Goal: Register for event/course

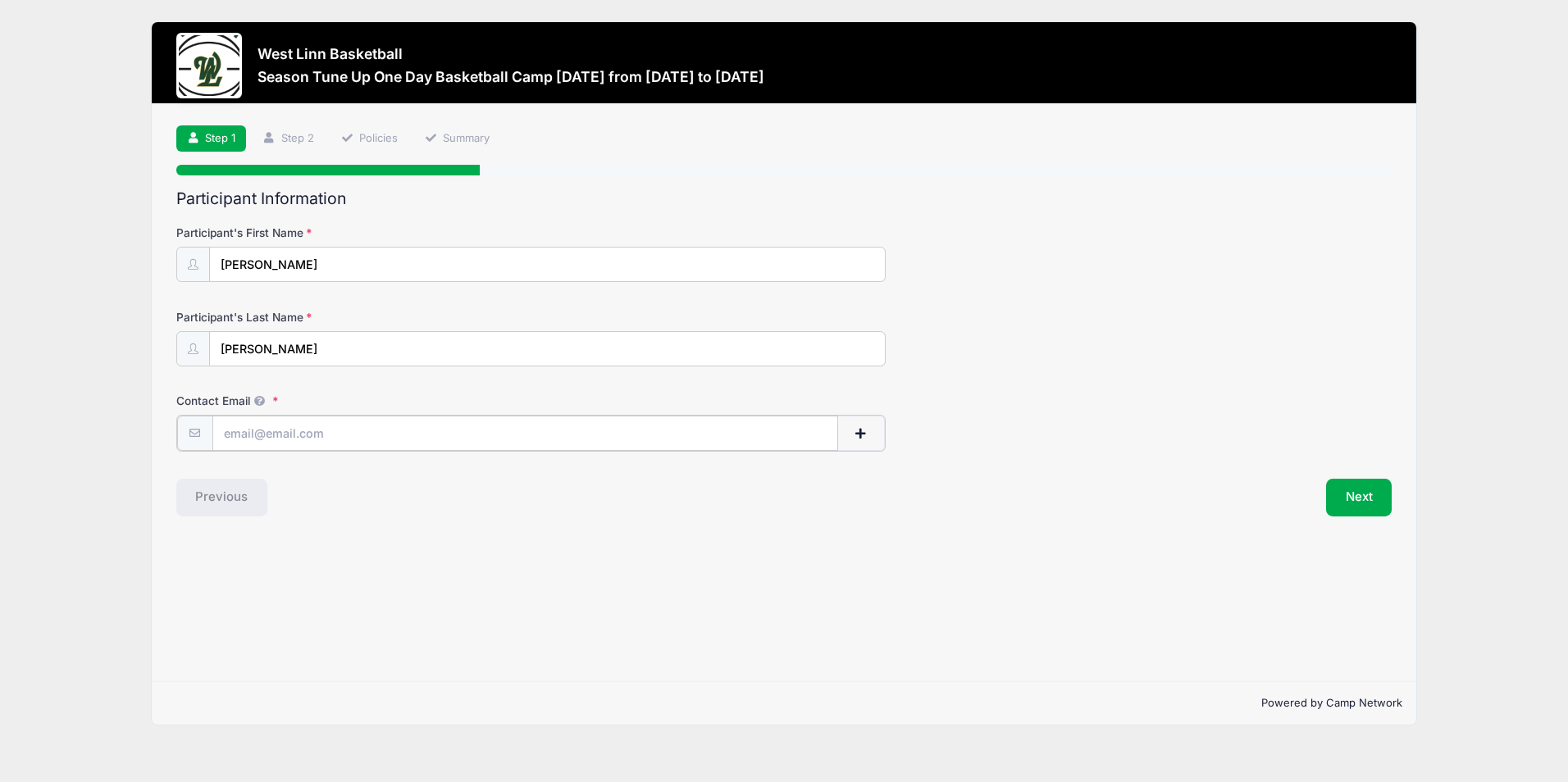
click at [457, 440] on input "Contact Email" at bounding box center [525, 433] width 626 height 35
type input "[EMAIL_ADDRESS][DOMAIN_NAME]"
click at [1345, 497] on button "Next" at bounding box center [1358, 496] width 66 height 38
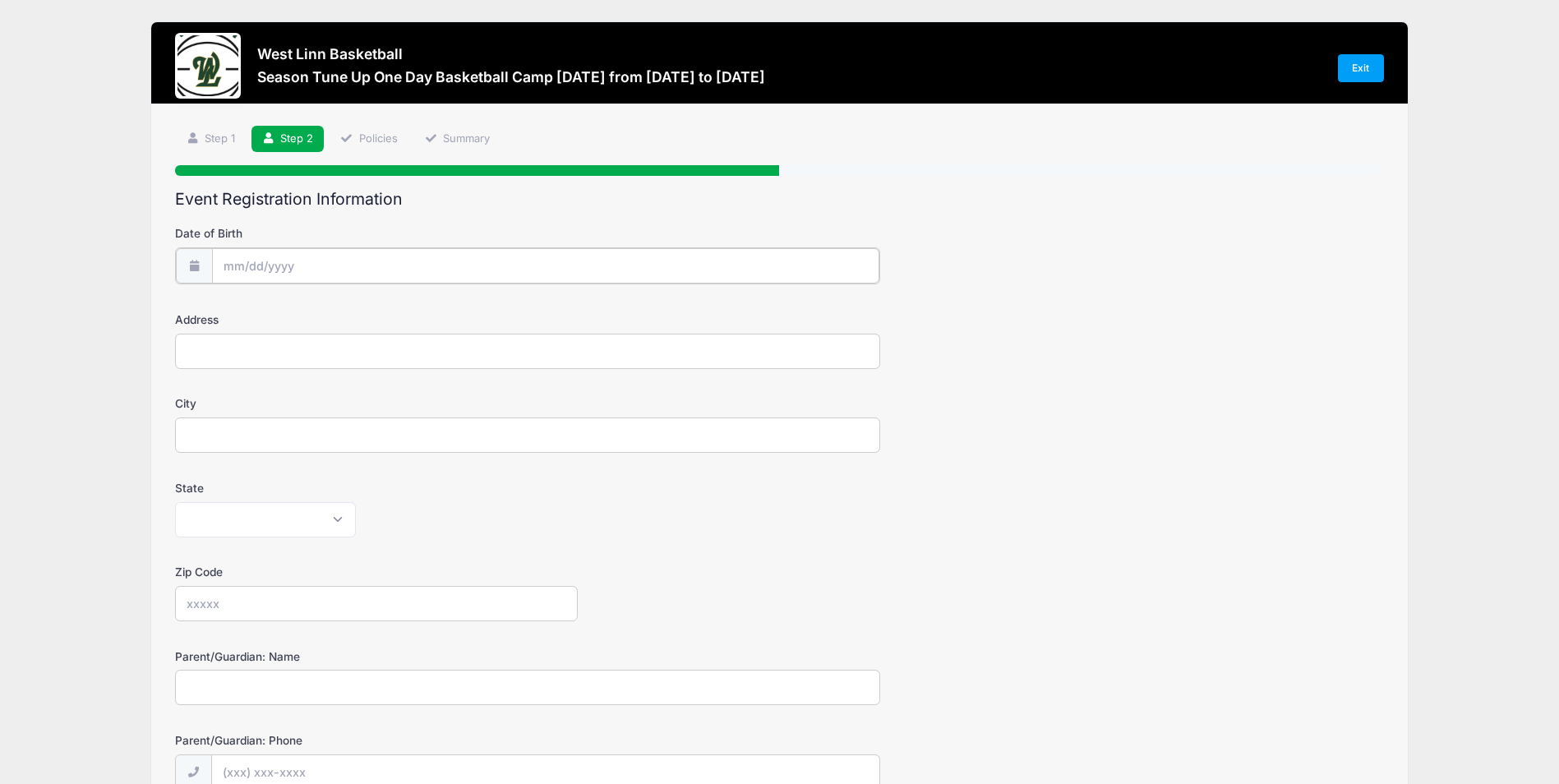
click at [270, 268] on input "Date of Birth" at bounding box center [545, 266] width 667 height 36
click at [243, 269] on input "Date of Birth" at bounding box center [545, 266] width 667 height 36
click at [290, 308] on select "January February March April May June July August September October November De…" at bounding box center [298, 309] width 73 height 21
select select "7"
click at [261, 299] on select "January February March April May June July August September October November De…" at bounding box center [298, 309] width 73 height 21
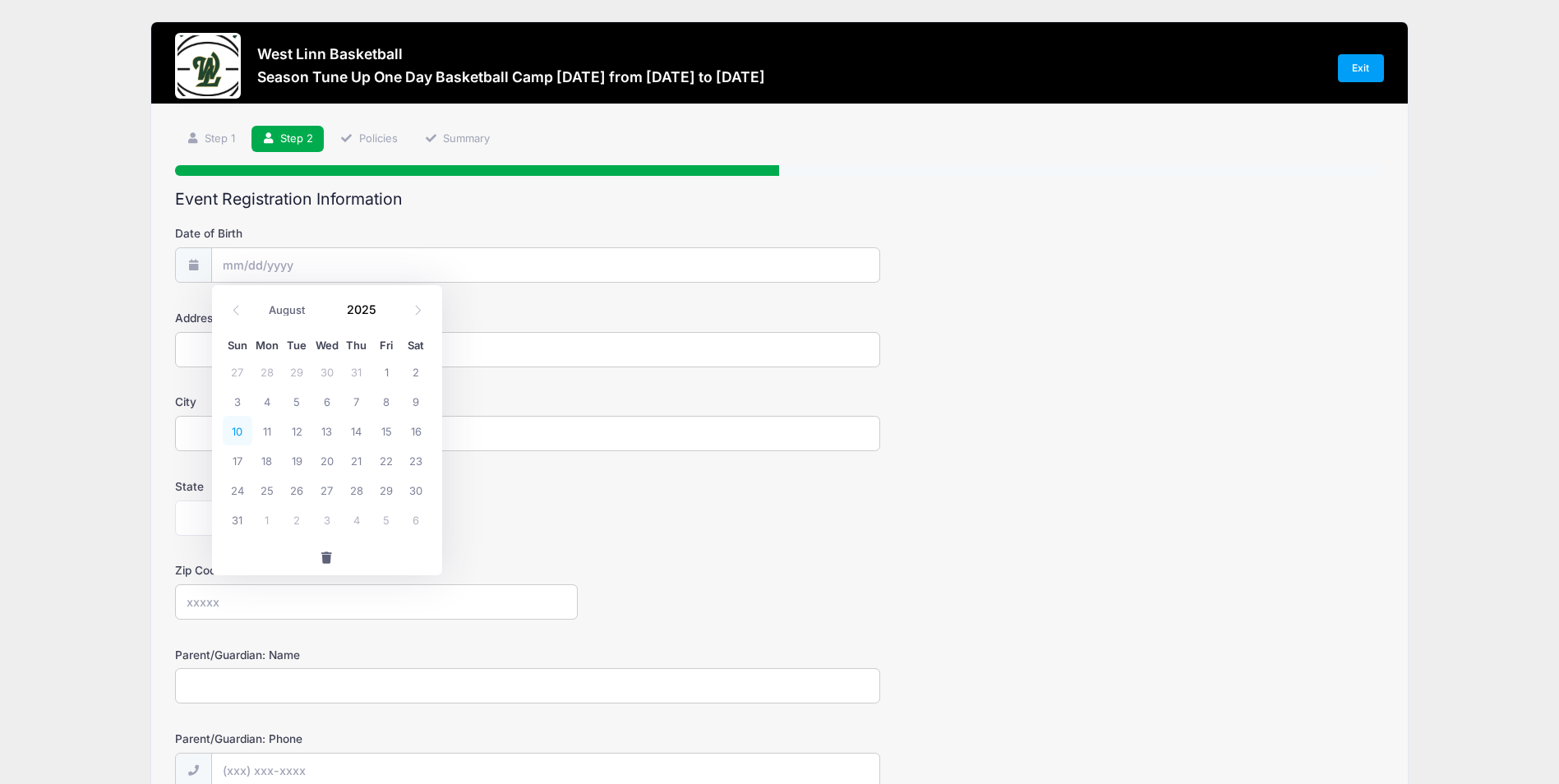
click at [242, 430] on span "10" at bounding box center [238, 431] width 29 height 29
type input "[DATE]"
click at [310, 270] on input "[DATE]" at bounding box center [545, 266] width 667 height 36
click at [372, 311] on input "2025" at bounding box center [366, 309] width 54 height 25
click at [385, 318] on span at bounding box center [387, 315] width 12 height 13
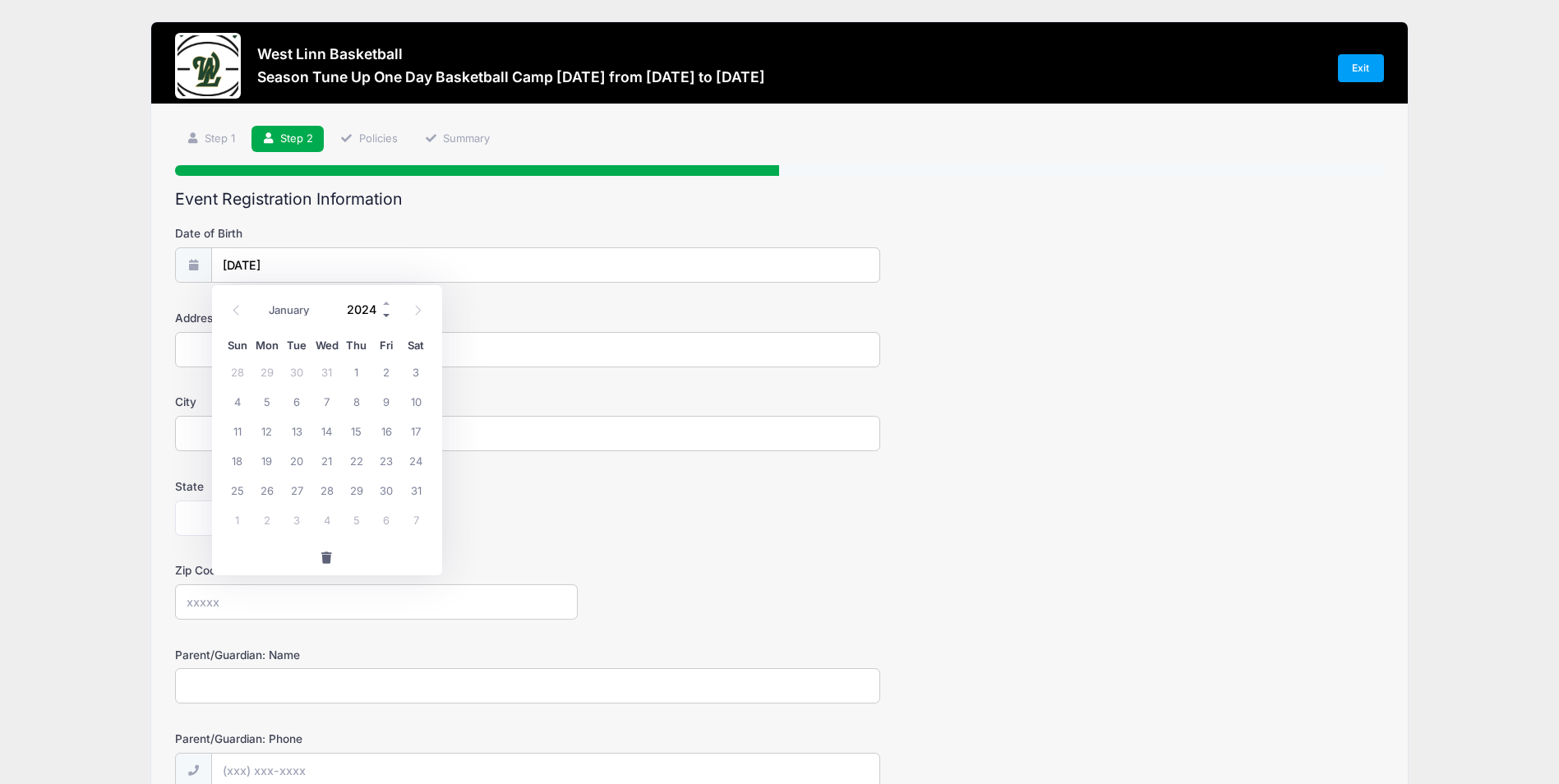
click at [384, 316] on span at bounding box center [387, 315] width 12 height 13
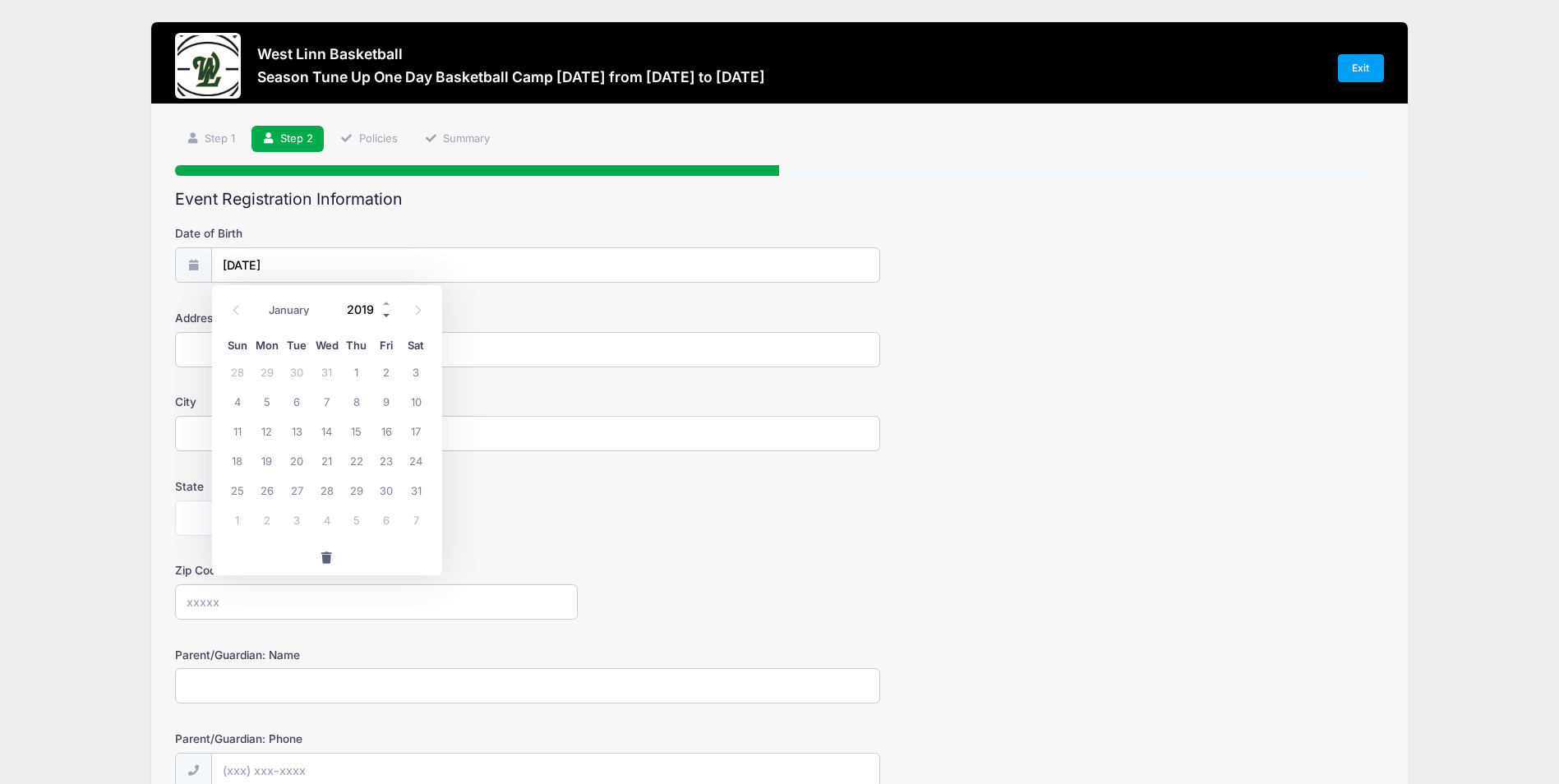
click at [384, 316] on span at bounding box center [387, 315] width 12 height 13
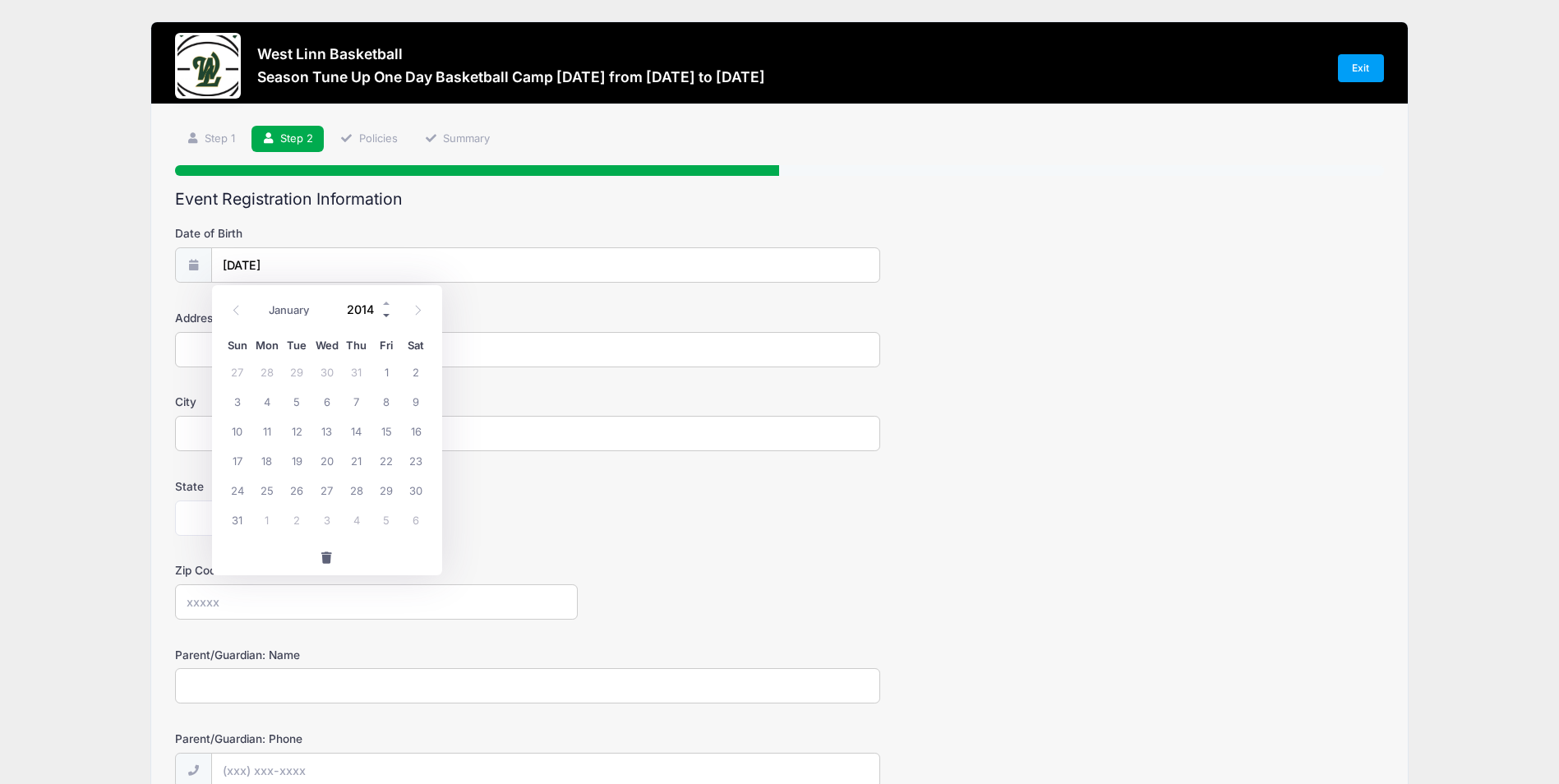
click at [384, 316] on span at bounding box center [387, 315] width 12 height 13
type input "2012"
click at [395, 407] on span "10" at bounding box center [386, 401] width 29 height 29
type input "[DATE]"
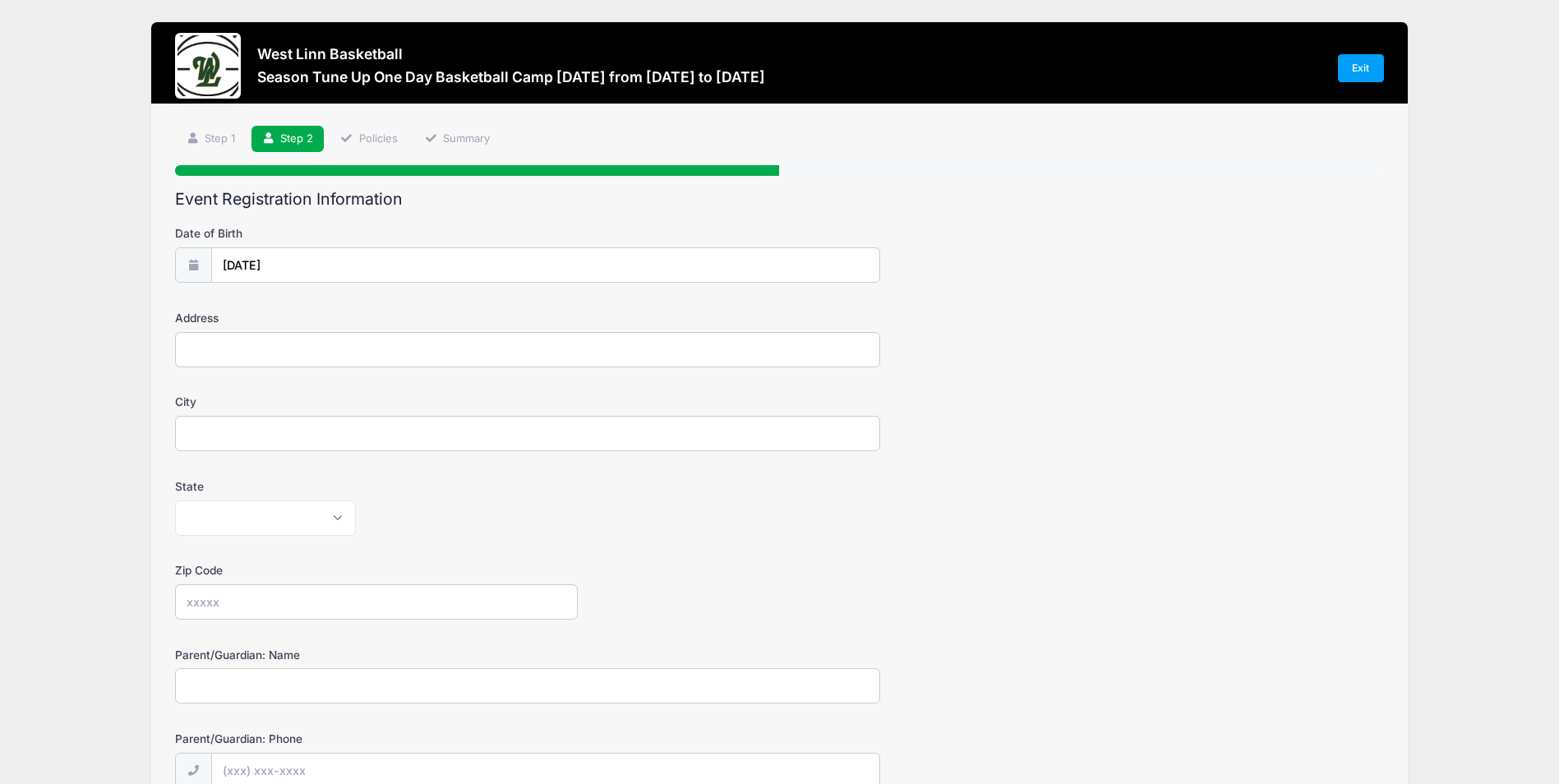
click at [298, 350] on input "Address" at bounding box center [527, 350] width 705 height 36
type input "[STREET_ADDRESS][PERSON_NAME]"
type input "Tualatin"
select select "OR"
type input "97062"
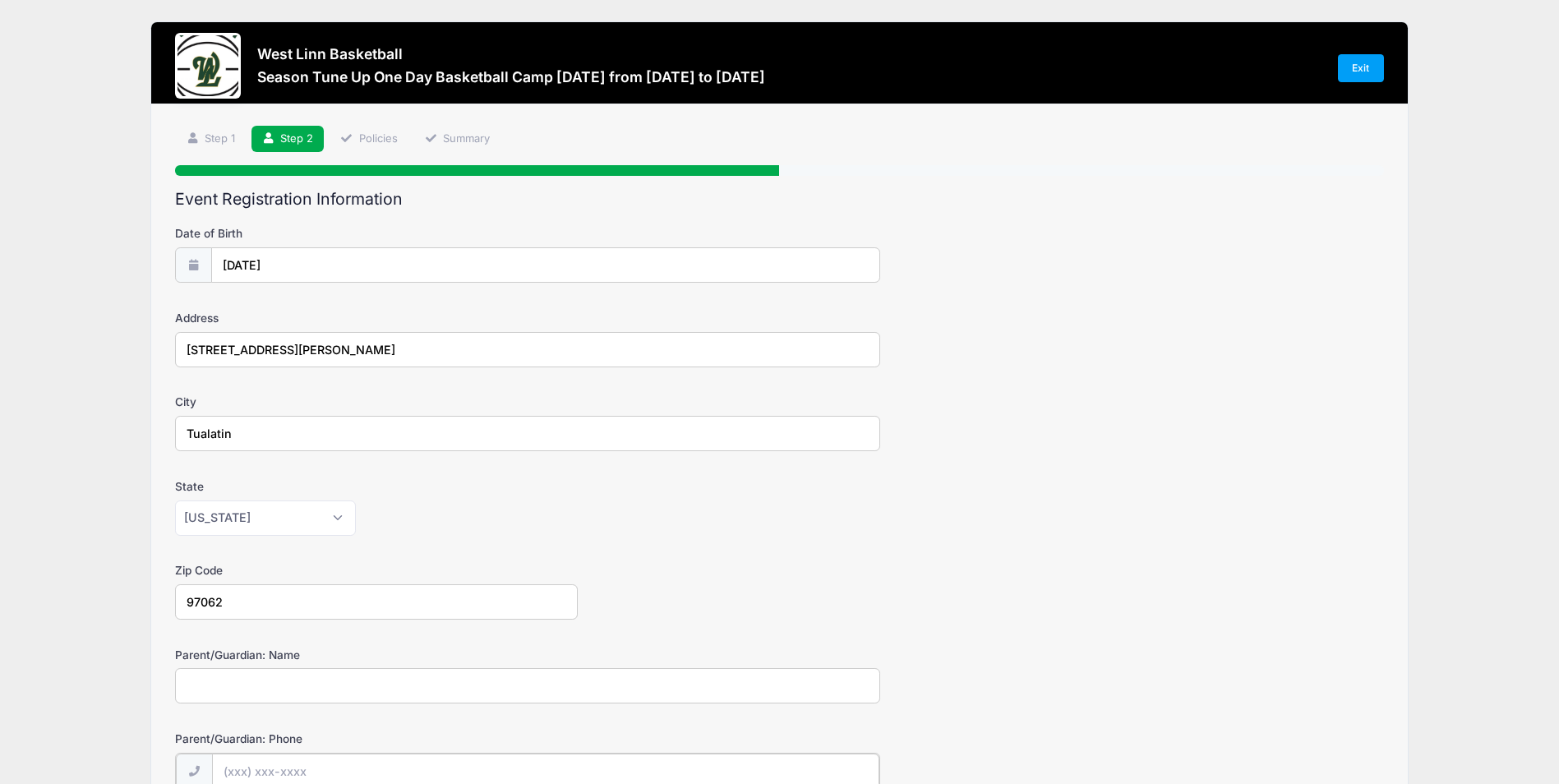
type input "[PHONE_NUMBER]"
type input "[EMAIL_ADDRESS][DOMAIN_NAME]"
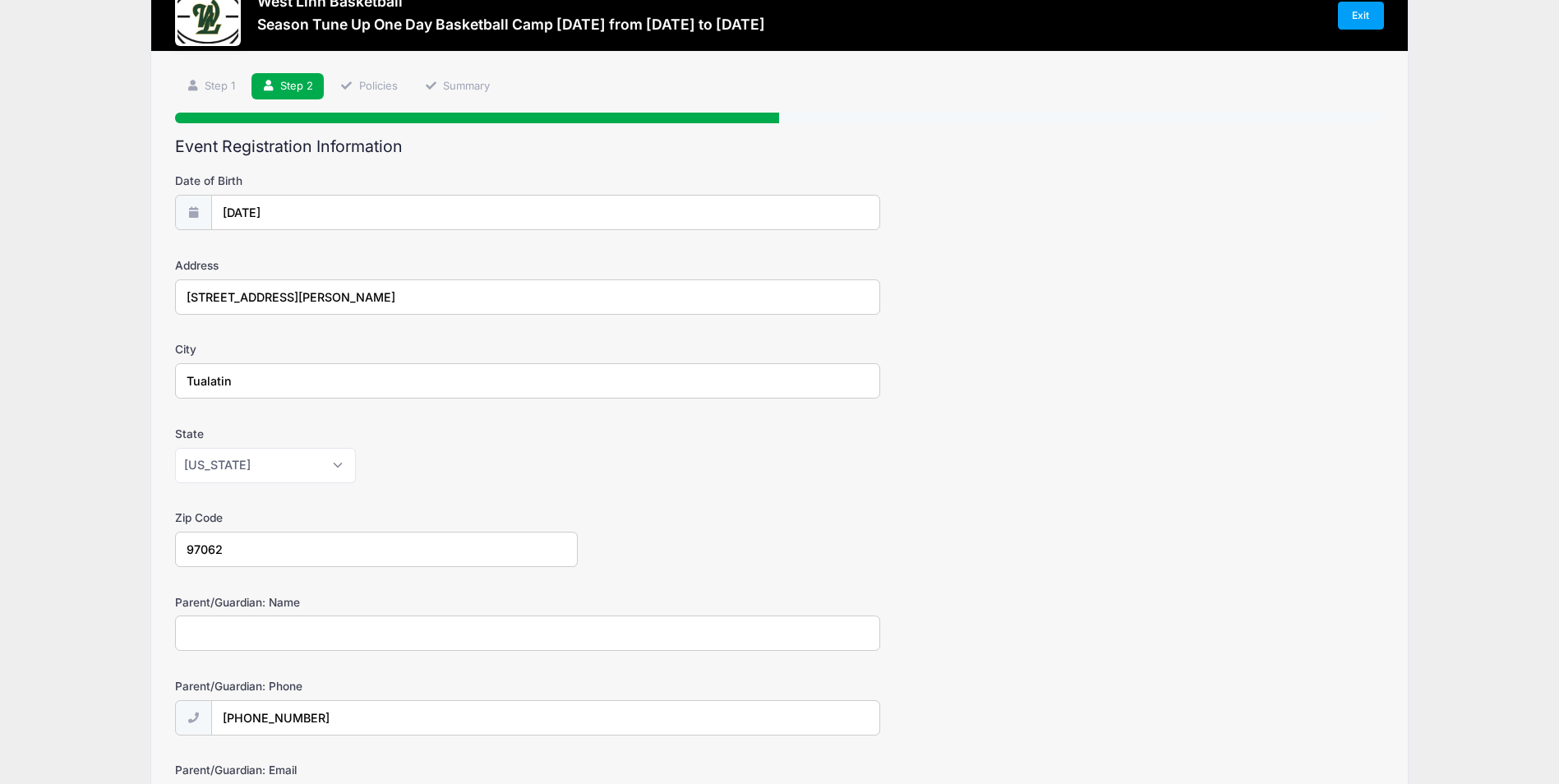
scroll to position [82, 0]
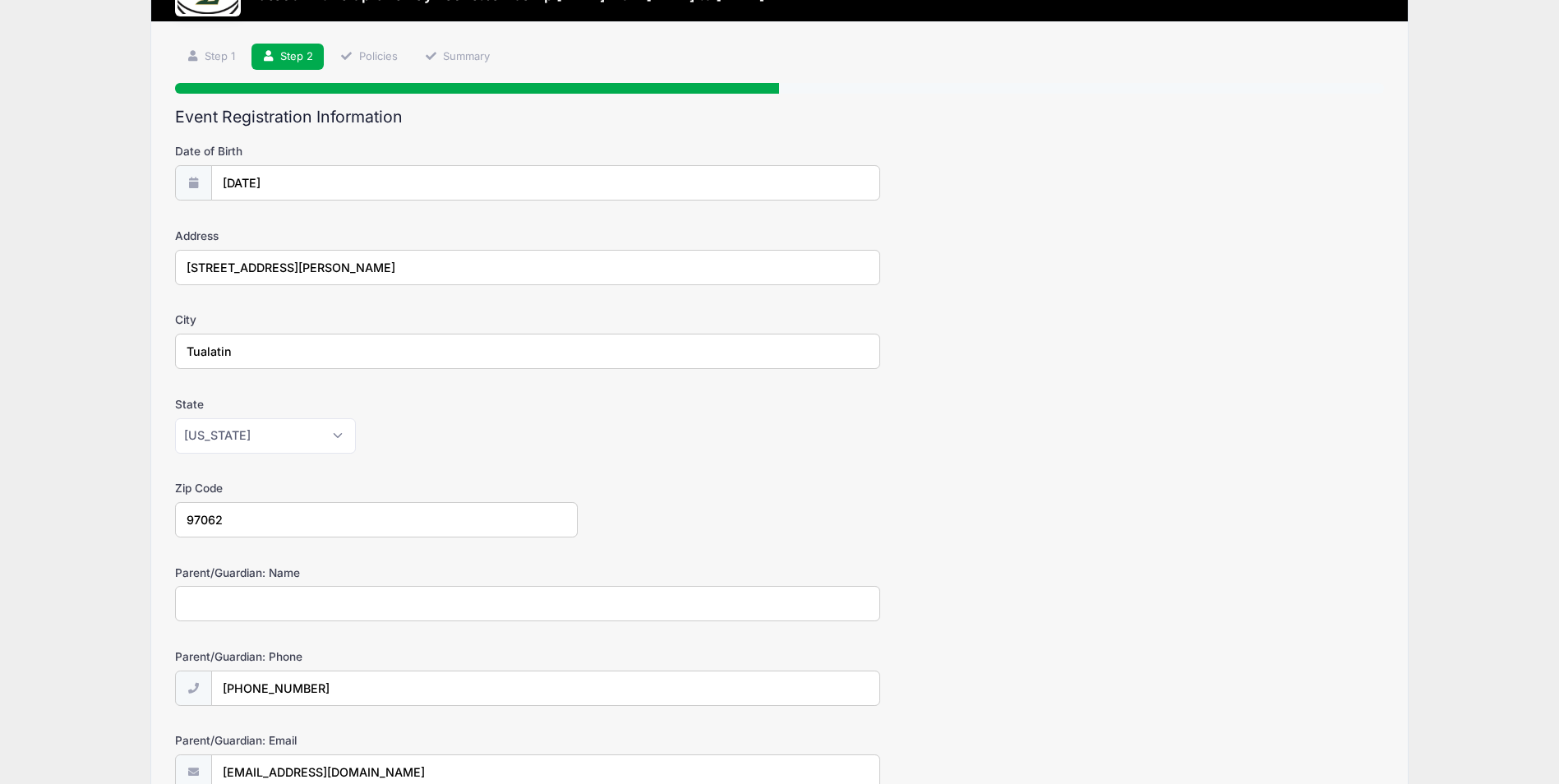
click at [253, 585] on div "Parent/Guardian: Name" at bounding box center [779, 593] width 1208 height 57
click at [250, 607] on input "Parent/Guardian: Name" at bounding box center [527, 603] width 705 height 36
type input "[PERSON_NAME]"
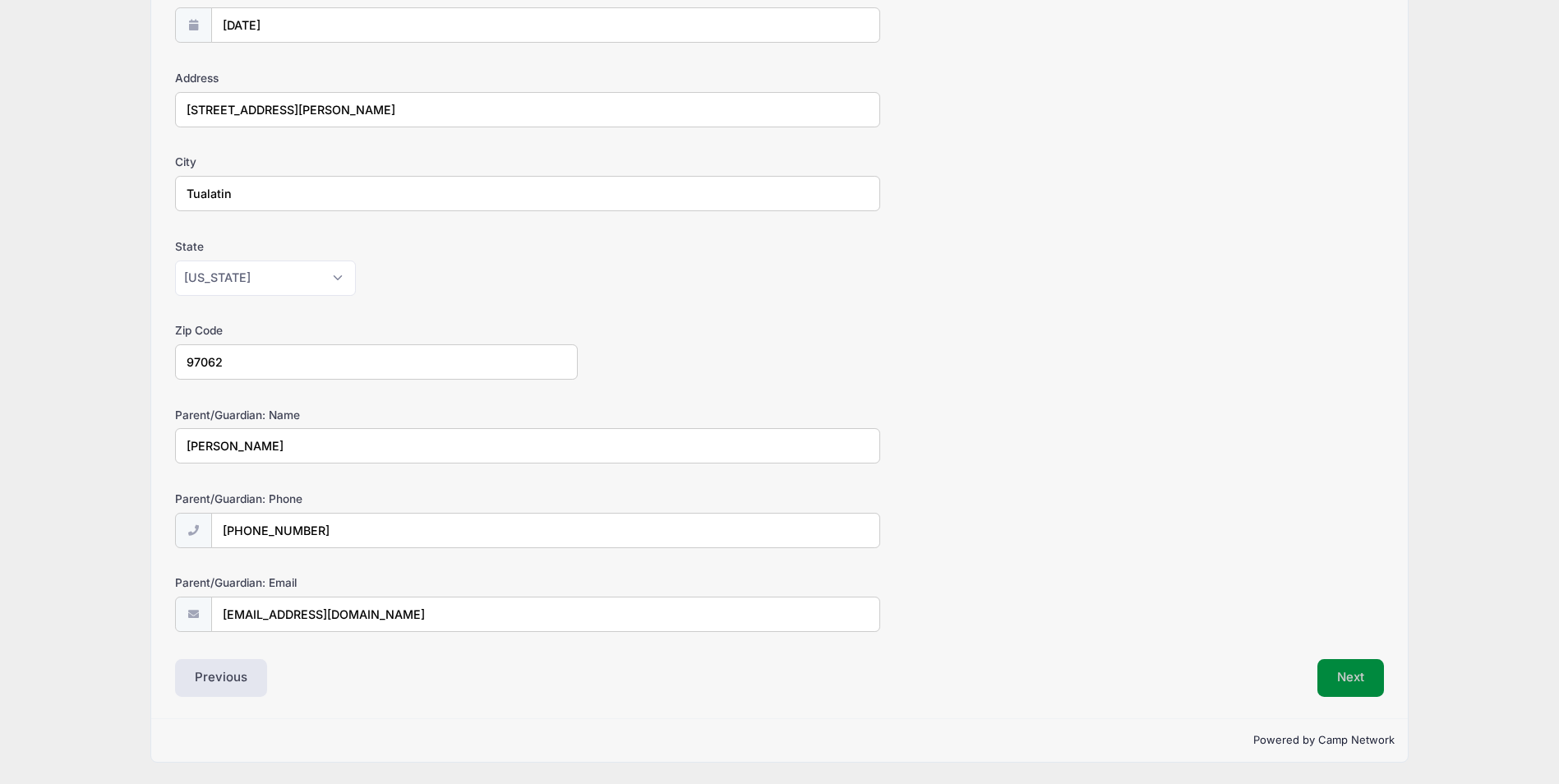
scroll to position [240, 0]
click at [1357, 675] on button "Next" at bounding box center [1350, 678] width 66 height 38
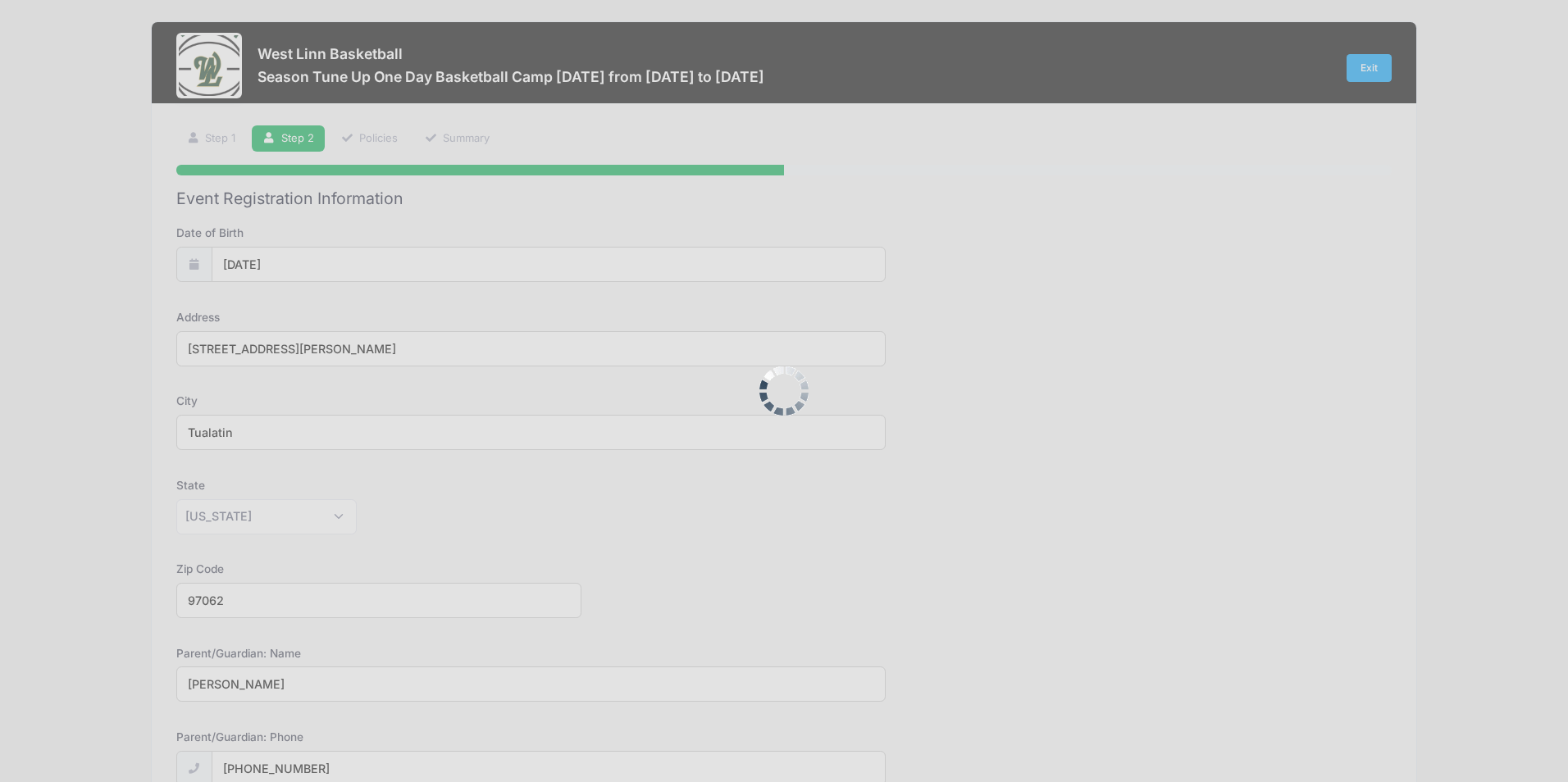
scroll to position [0, 0]
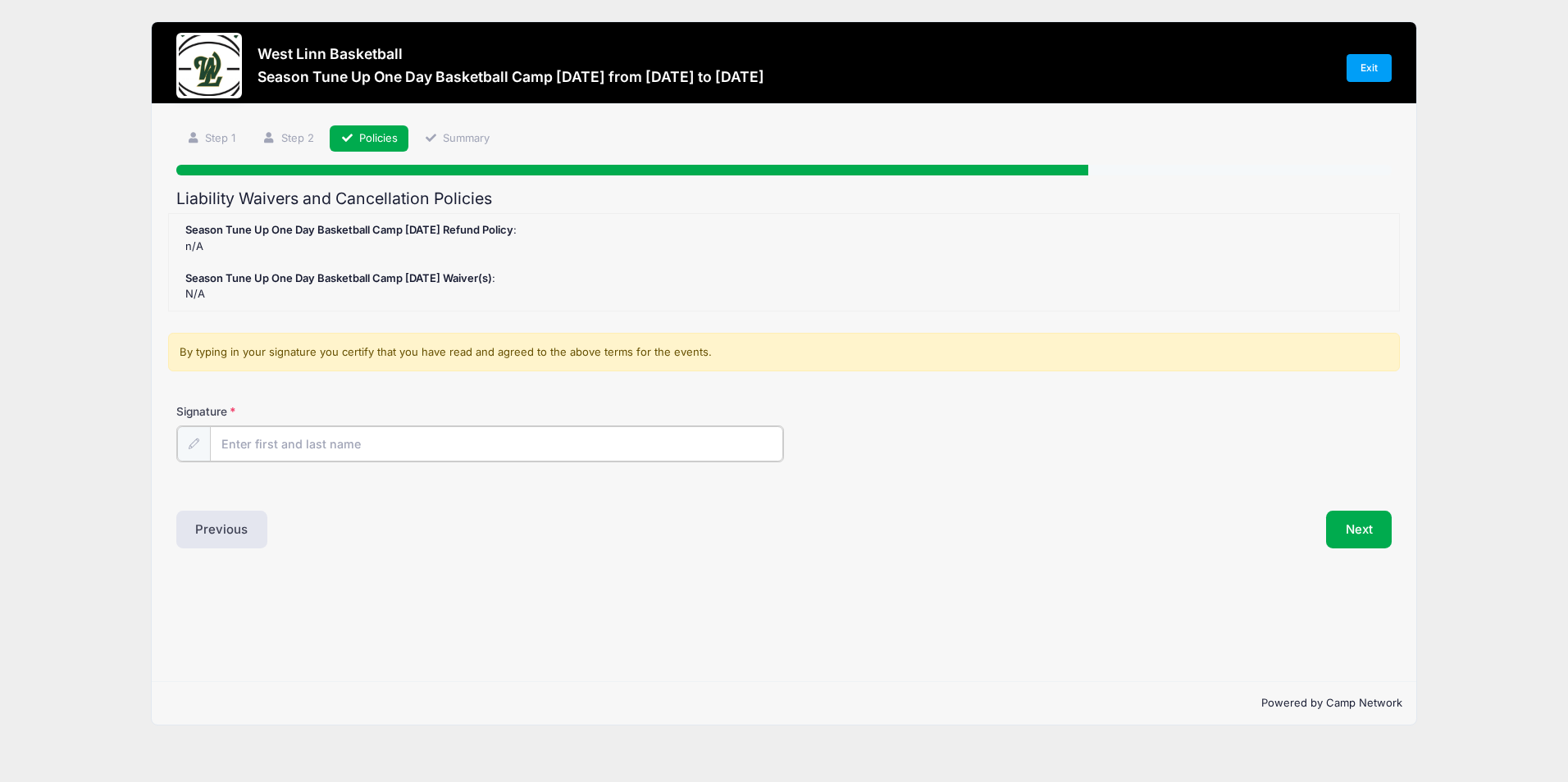
click at [325, 438] on input "Signature" at bounding box center [496, 443] width 573 height 35
type input "[PERSON_NAME]"
click at [611, 609] on div "Step 3 /7 Step 1 Step 2 Policies Summary Participant Information Participant's …" at bounding box center [783, 392] width 1264 height 577
click at [1339, 537] on button "Next" at bounding box center [1358, 528] width 66 height 38
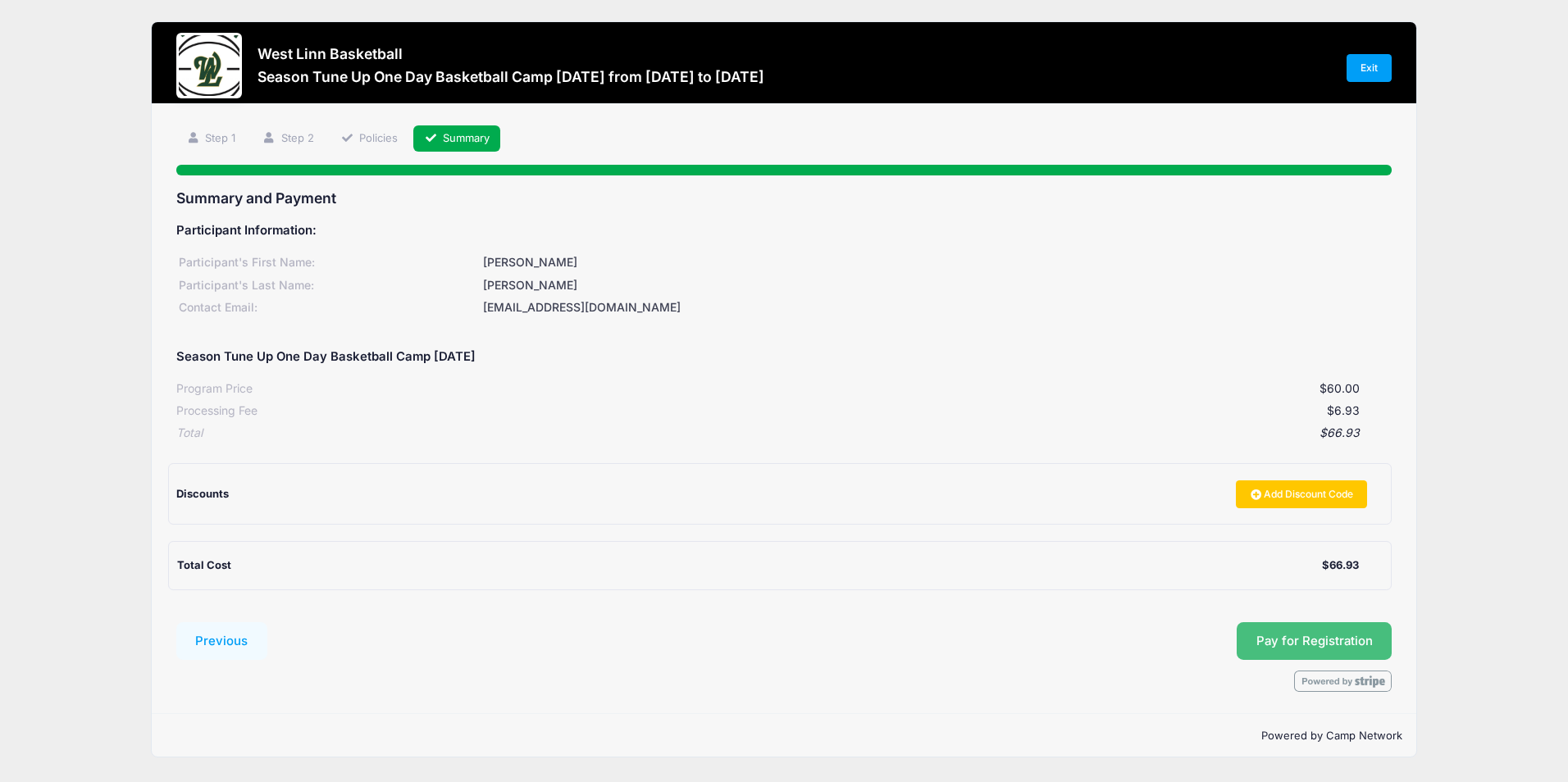
click at [1315, 642] on button "Pay for Registration" at bounding box center [1314, 641] width 155 height 38
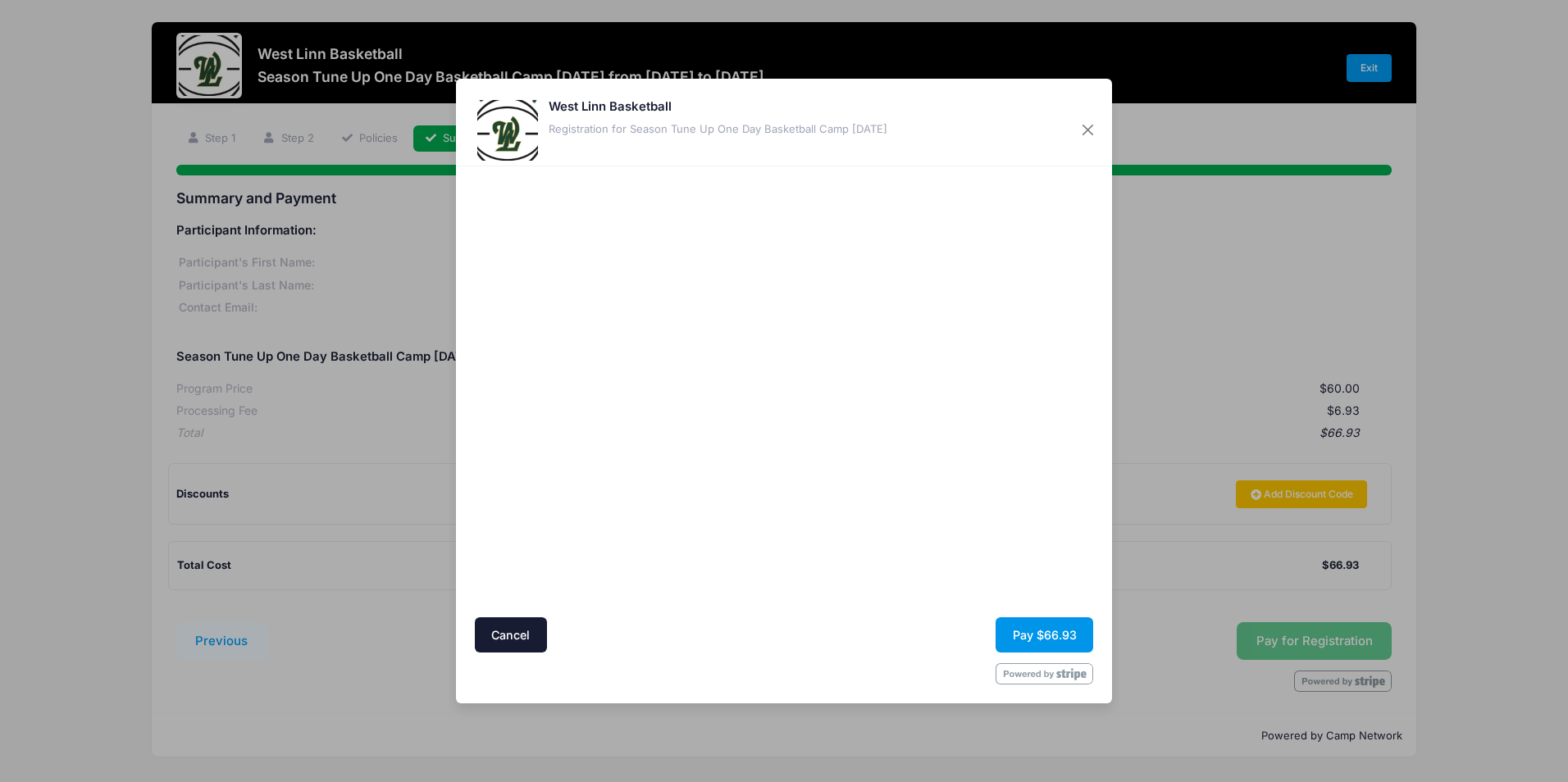
click at [1073, 642] on button "Pay $66.93" at bounding box center [1044, 635] width 97 height 35
